Goal: Information Seeking & Learning: Find contact information

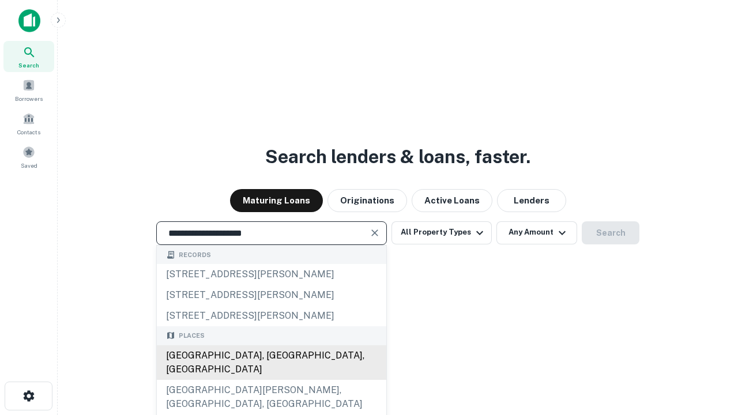
click at [271, 380] on div "Santa Monica, CA, USA" at bounding box center [272, 362] width 230 height 35
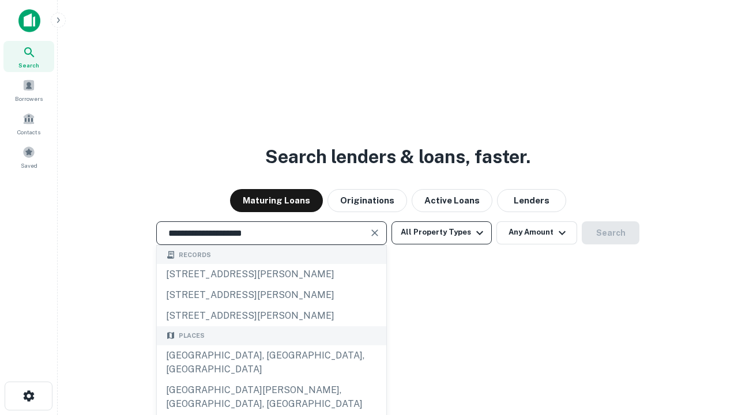
click at [442, 232] on button "All Property Types" at bounding box center [442, 232] width 100 height 23
type input "**********"
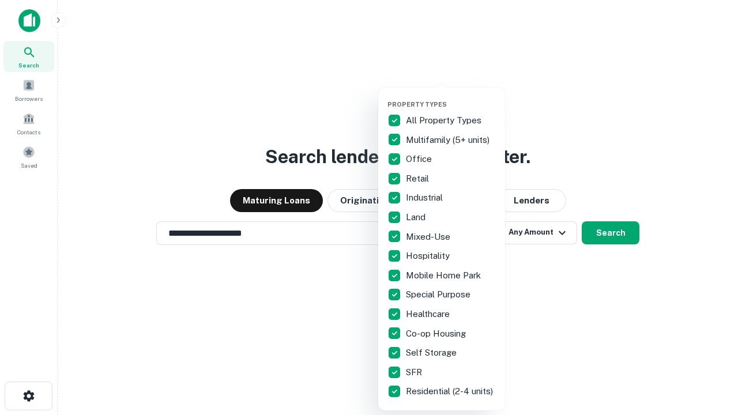
click at [451, 97] on button "button" at bounding box center [451, 97] width 127 height 1
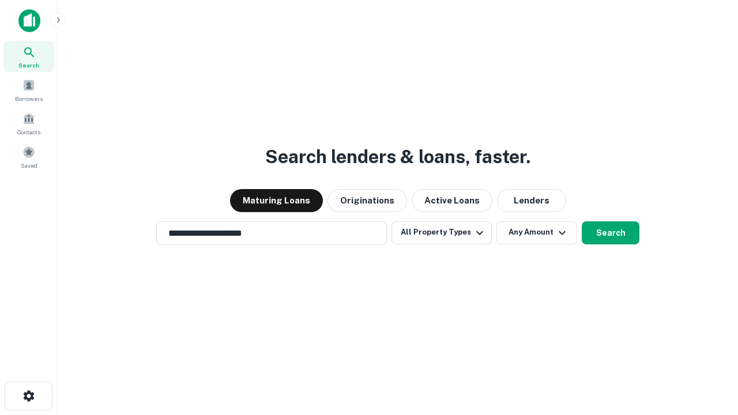
scroll to position [7, 139]
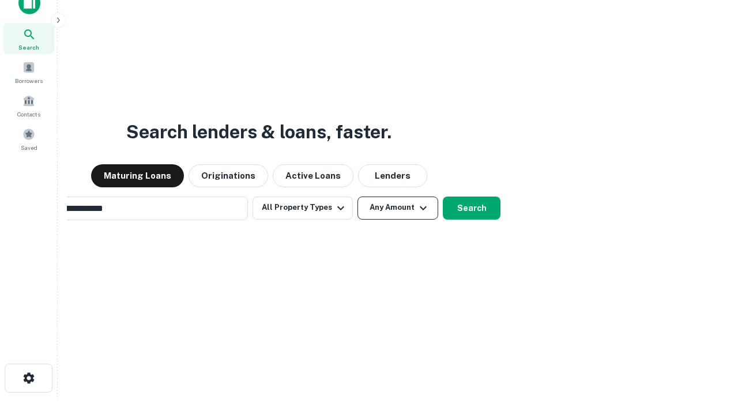
click at [358, 197] on button "Any Amount" at bounding box center [398, 208] width 81 height 23
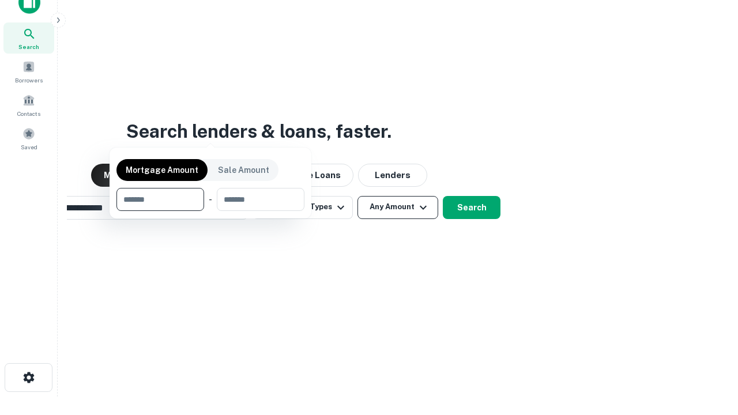
scroll to position [83, 326]
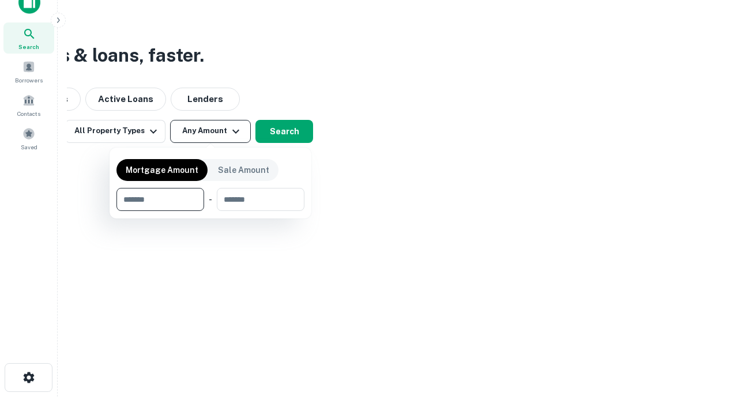
type input "*******"
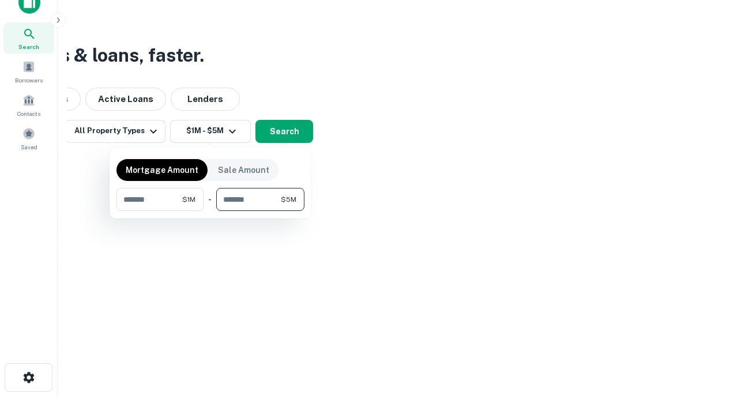
type input "*******"
click at [210, 211] on button "button" at bounding box center [210, 211] width 188 height 1
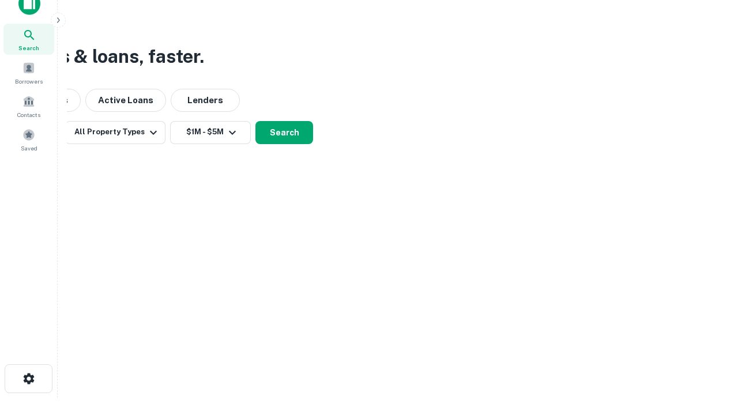
scroll to position [7, 213]
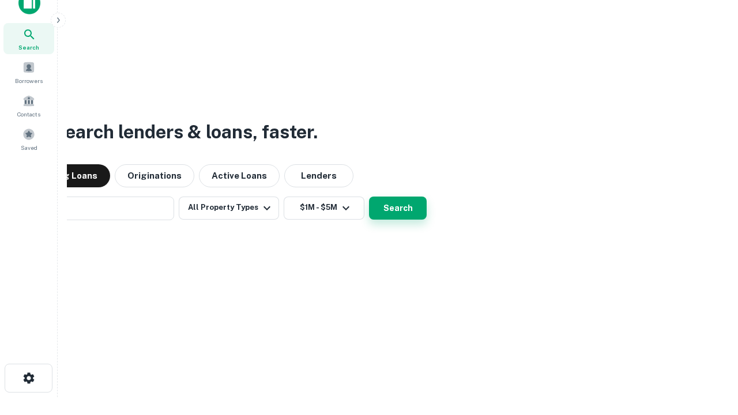
click at [369, 197] on button "Search" at bounding box center [398, 208] width 58 height 23
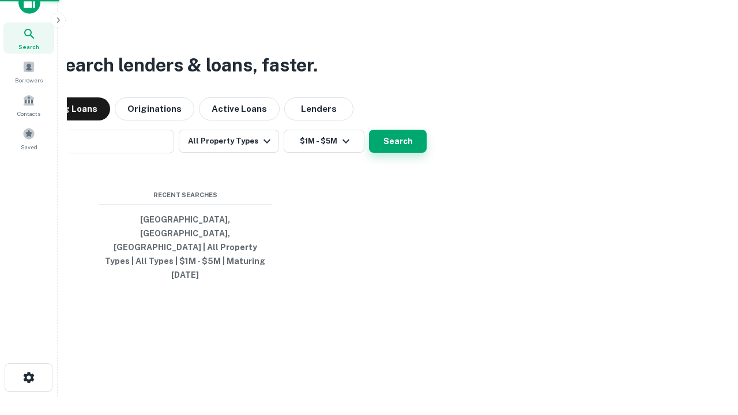
scroll to position [31, 326]
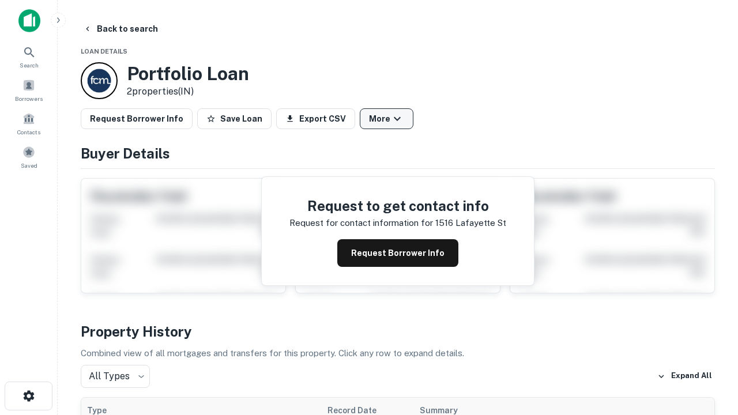
click at [386, 119] on button "More" at bounding box center [387, 118] width 54 height 21
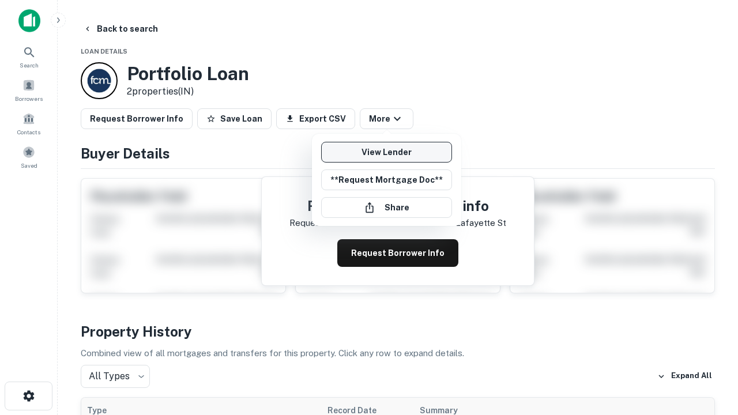
click at [386, 152] on link "View Lender" at bounding box center [386, 152] width 131 height 21
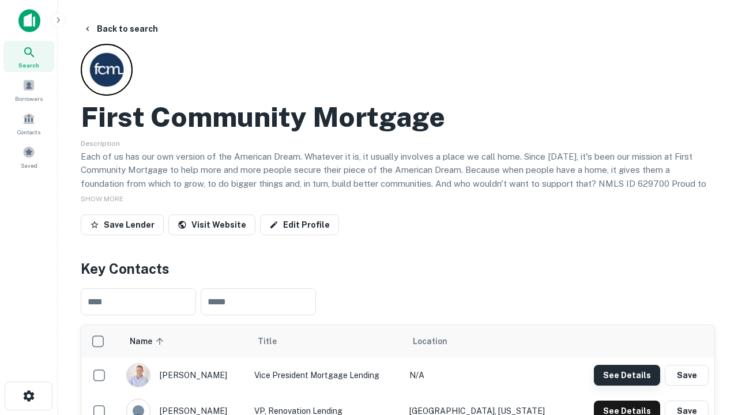
click at [627, 375] on button "See Details" at bounding box center [627, 375] width 66 height 21
click at [28, 396] on icon "button" at bounding box center [29, 396] width 14 height 14
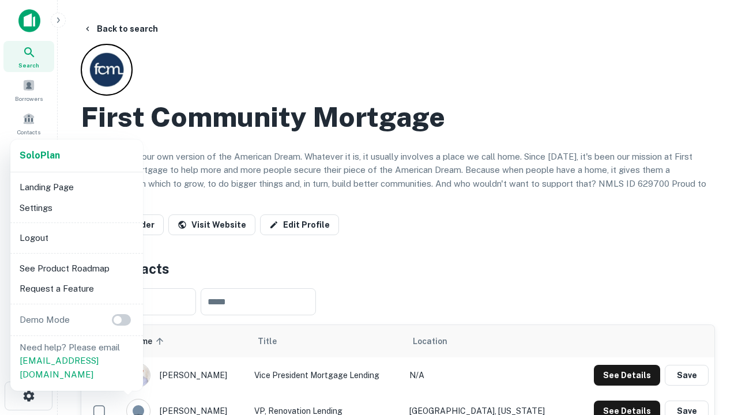
click at [76, 238] on li "Logout" at bounding box center [76, 238] width 123 height 21
